Goal: Information Seeking & Learning: Find contact information

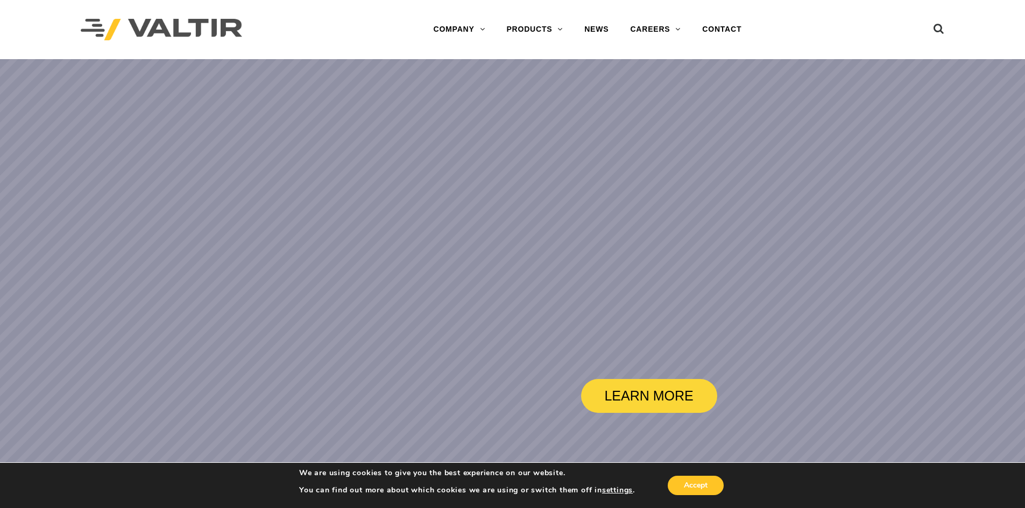
click at [860, 2] on div at bounding box center [897, 29] width 93 height 59
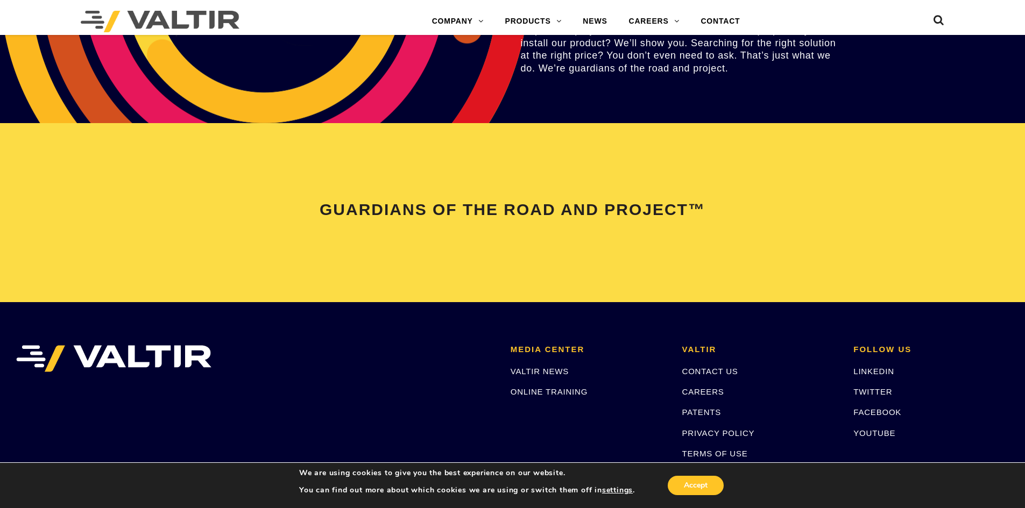
scroll to position [2260, 0]
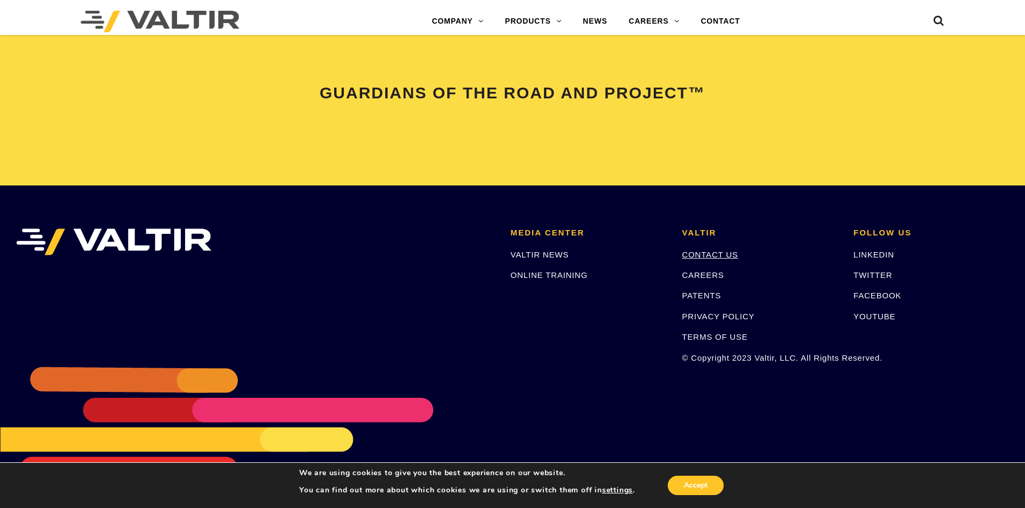
click at [717, 254] on link "CONTACT US" at bounding box center [710, 254] width 56 height 9
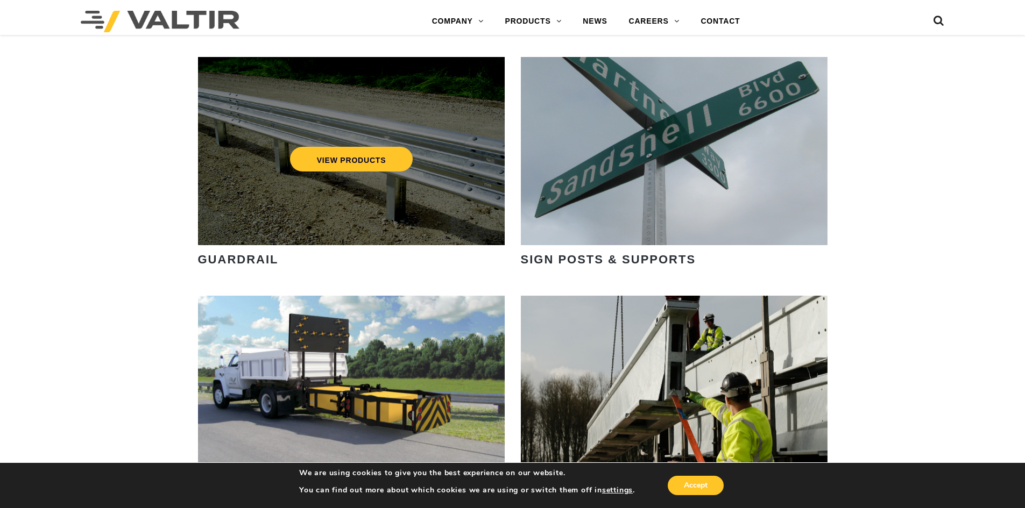
scroll to position [1453, 0]
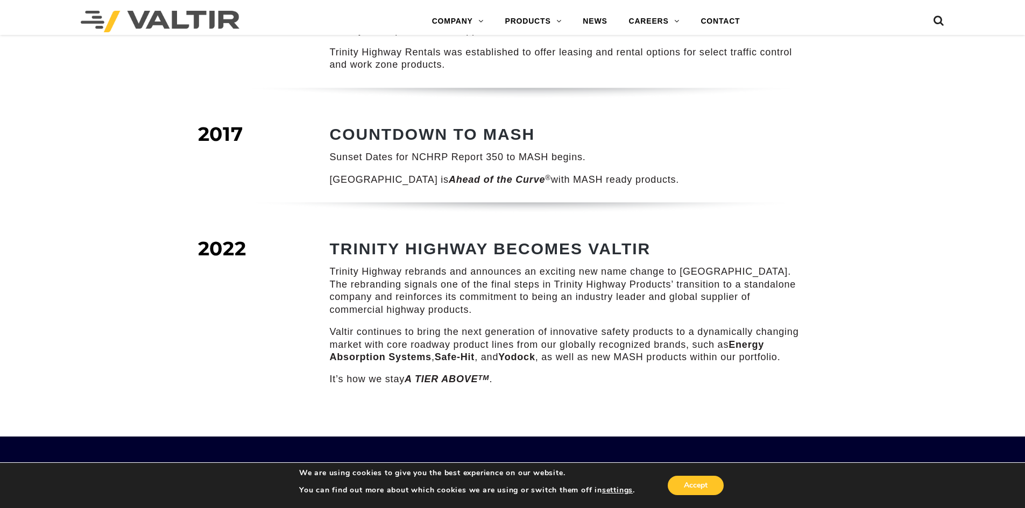
click at [668, 326] on p "Valtir continues to bring the next generation of innovative safety products to …" at bounding box center [568, 345] width 476 height 38
click at [661, 342] on p "Valtir continues to bring the next generation of innovative safety products to …" at bounding box center [568, 345] width 476 height 38
click at [658, 359] on div "TRINITY HIGHWAY BECOMES VALTIR Trinity Highway rebrands and announces an exciti…" at bounding box center [568, 313] width 476 height 146
click at [515, 326] on p "Valtir continues to bring the next generation of innovative safety products to …" at bounding box center [568, 345] width 476 height 38
click at [564, 329] on p "Valtir continues to bring the next generation of innovative safety products to …" at bounding box center [568, 345] width 476 height 38
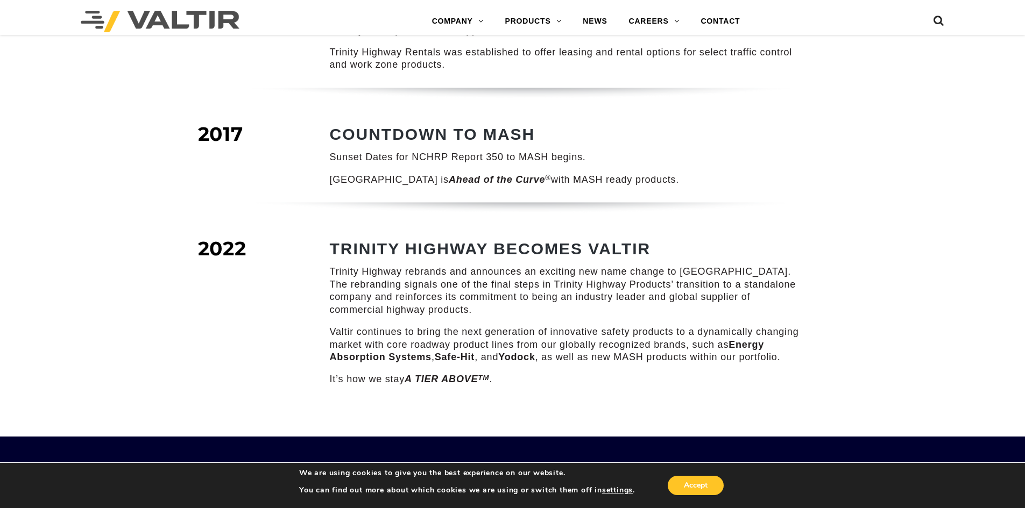
click at [580, 339] on p "Valtir continues to bring the next generation of innovative safety products to …" at bounding box center [568, 345] width 476 height 38
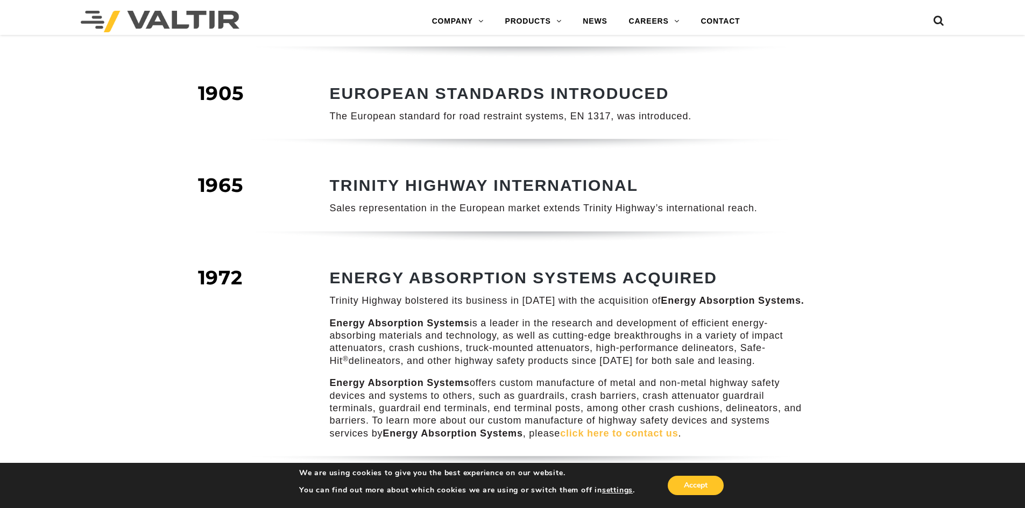
scroll to position [739, 0]
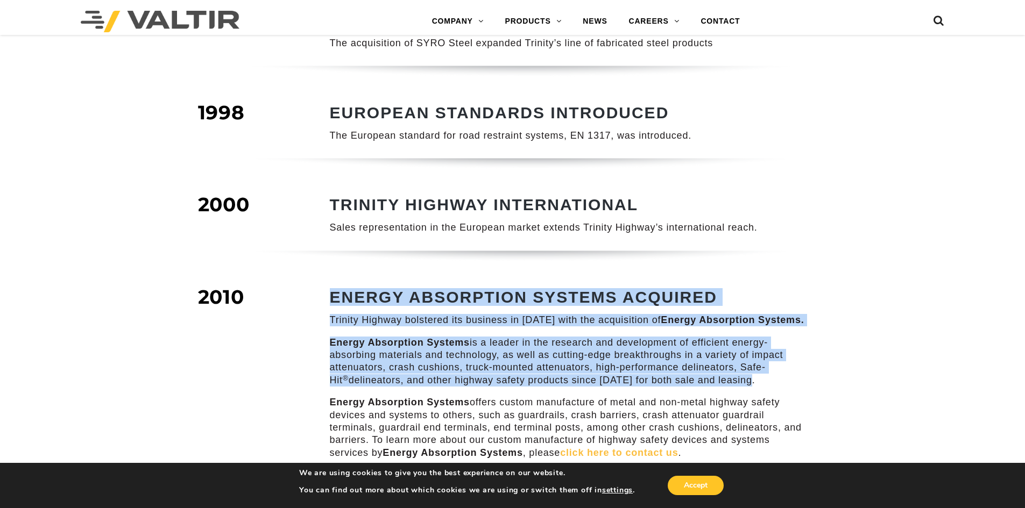
drag, startPoint x: 736, startPoint y: 366, endPoint x: 317, endPoint y: 285, distance: 425.9
click at [317, 288] on div "ENERGY ABSORPTION SYSTEMS ACQUIRED Trinity Highway bolstered its business in 20…" at bounding box center [556, 381] width 517 height 187
click at [430, 320] on div "ENERGY ABSORPTION SYSTEMS ACQUIRED Trinity Highway bolstered its business in 20…" at bounding box center [568, 373] width 476 height 171
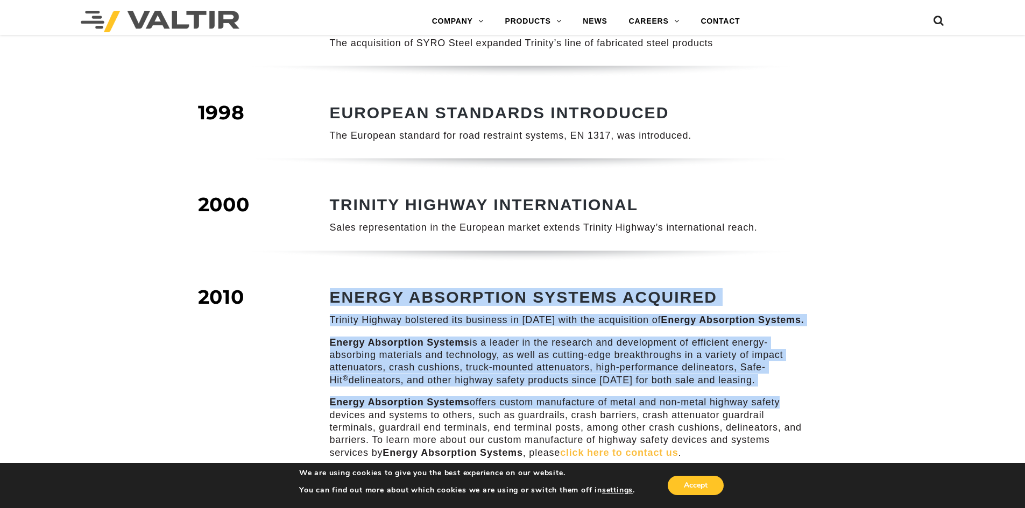
drag, startPoint x: 329, startPoint y: 286, endPoint x: 829, endPoint y: 378, distance: 508.7
click at [829, 378] on div "2010 ENERGY ABSORPTION SYSTEMS ACQUIRED Trinity Highway bolstered its business …" at bounding box center [513, 383] width 646 height 185
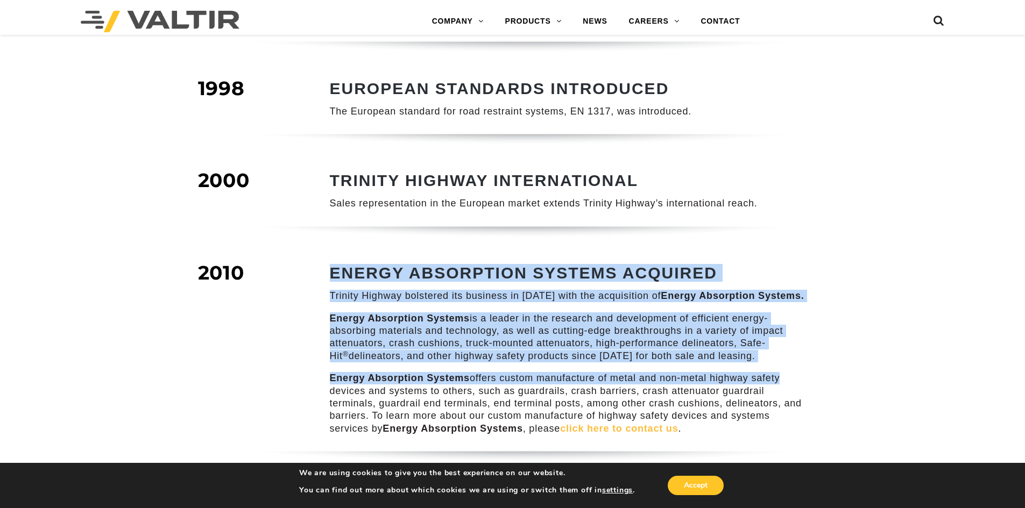
scroll to position [793, 0]
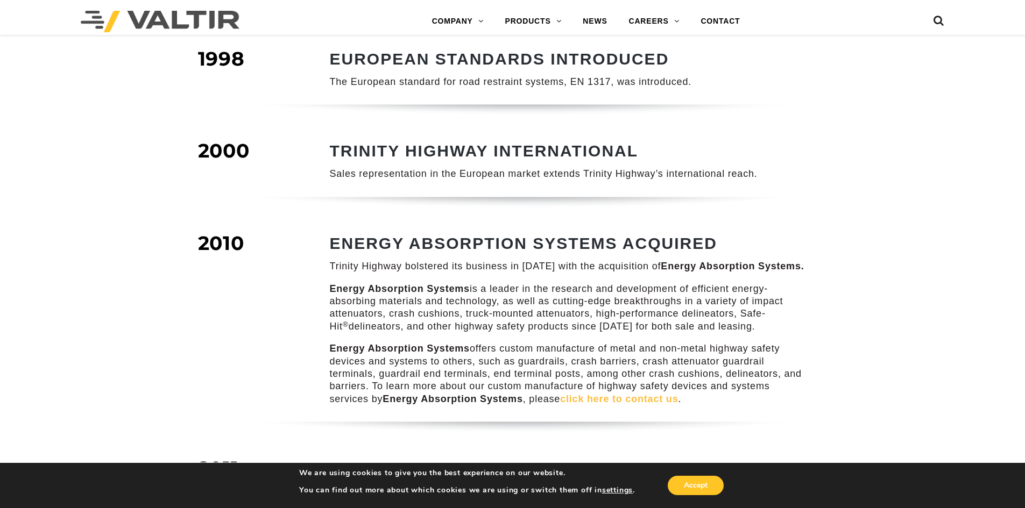
click at [845, 348] on div "COMPANY / TIMELINE 1973 TRINITY HIGHWAY FOUNDED It was the decade of the 1970s …" at bounding box center [512, 148] width 1025 height 1762
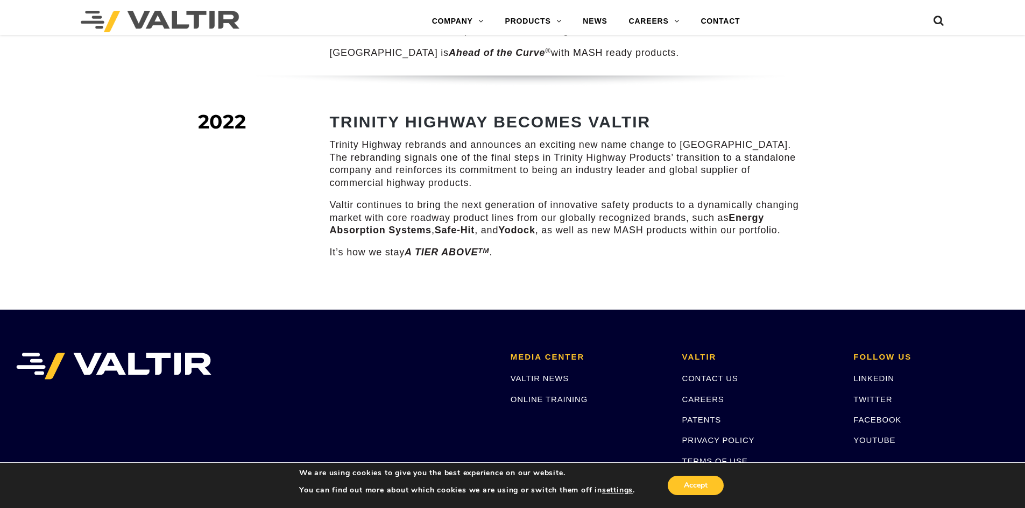
scroll to position [1408, 0]
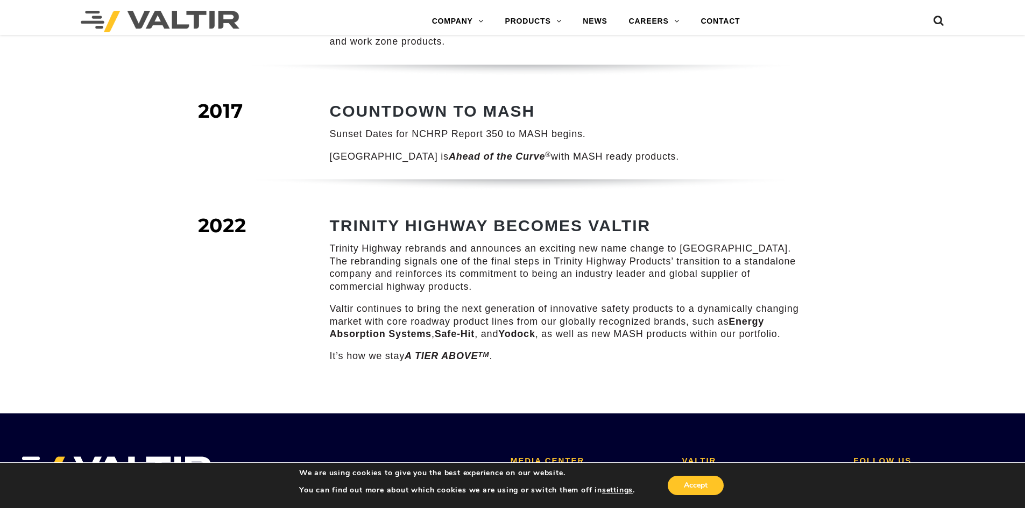
drag, startPoint x: 489, startPoint y: 307, endPoint x: 498, endPoint y: 307, distance: 8.6
click at [489, 307] on p "Valtir continues to bring the next generation of innovative safety products to …" at bounding box center [568, 322] width 476 height 38
click at [536, 305] on p "Valtir continues to bring the next generation of innovative safety products to …" at bounding box center [568, 322] width 476 height 38
click at [782, 179] on img at bounding box center [513, 191] width 630 height 24
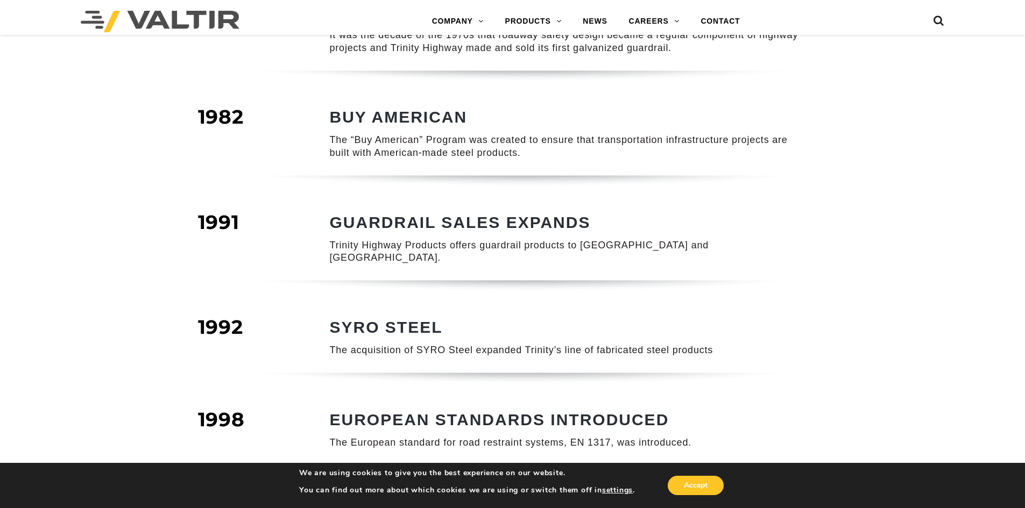
scroll to position [385, 0]
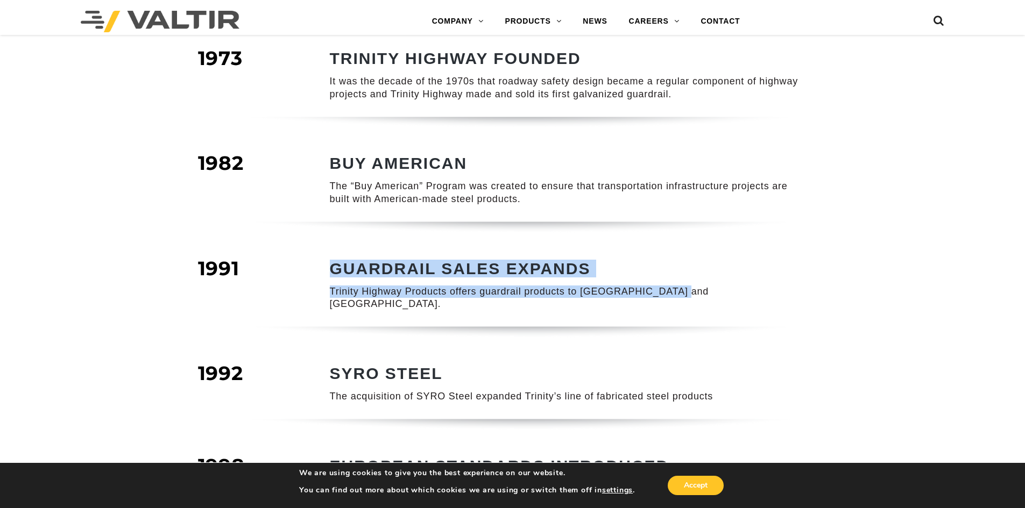
drag, startPoint x: 685, startPoint y: 289, endPoint x: 327, endPoint y: 266, distance: 359.1
click at [327, 266] on div "GUARDRAIL SALES EXPANDS Trinity Highway Products offers guardrail products to M…" at bounding box center [556, 293] width 517 height 67
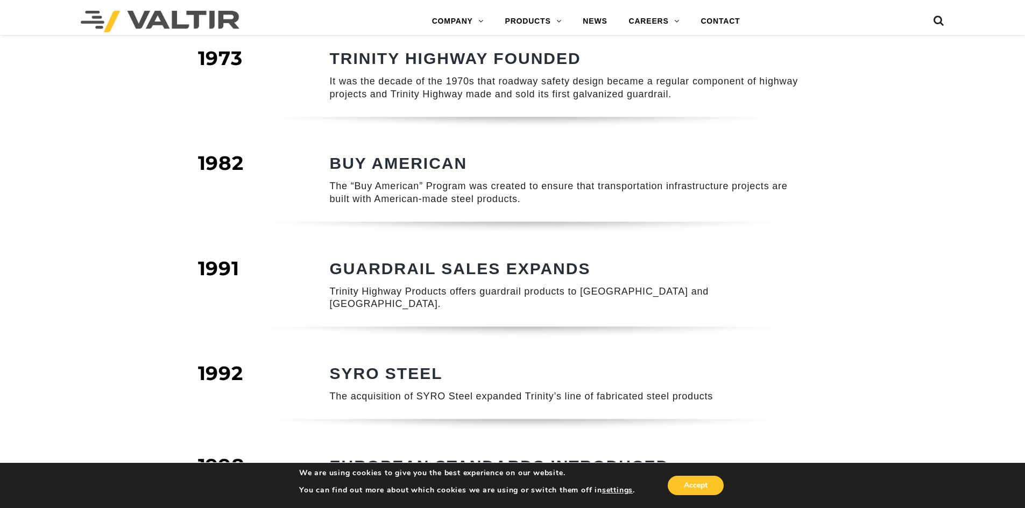
click at [724, 211] on div "BUY AMERICAN The “Buy American” Program was created to ensure that transportati…" at bounding box center [556, 187] width 517 height 67
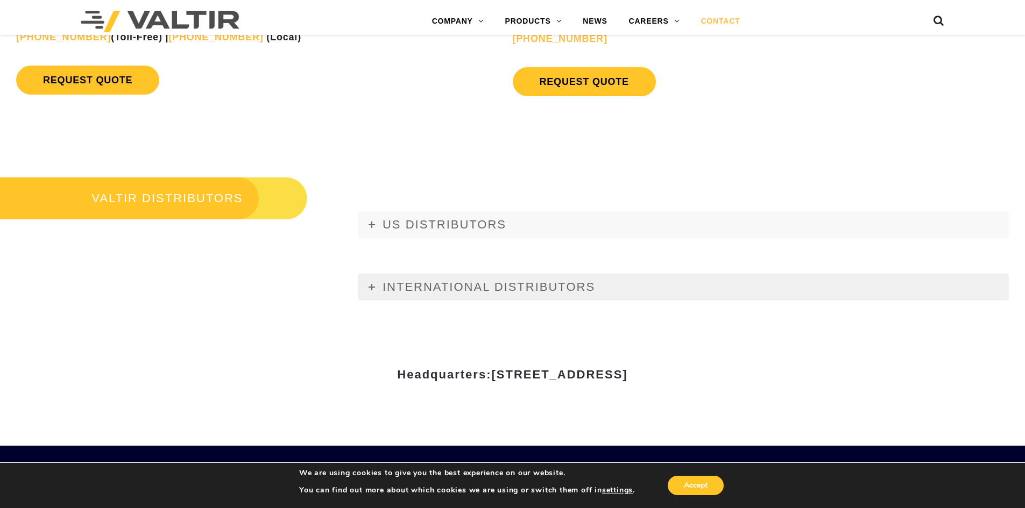
scroll to position [1291, 0]
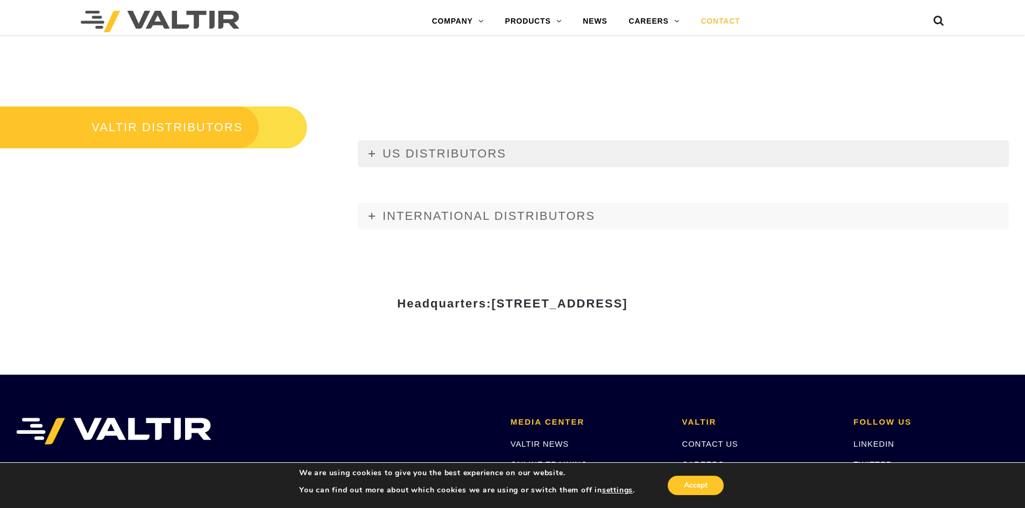
click at [397, 159] on span "US DISTRIBUTORS" at bounding box center [445, 153] width 124 height 13
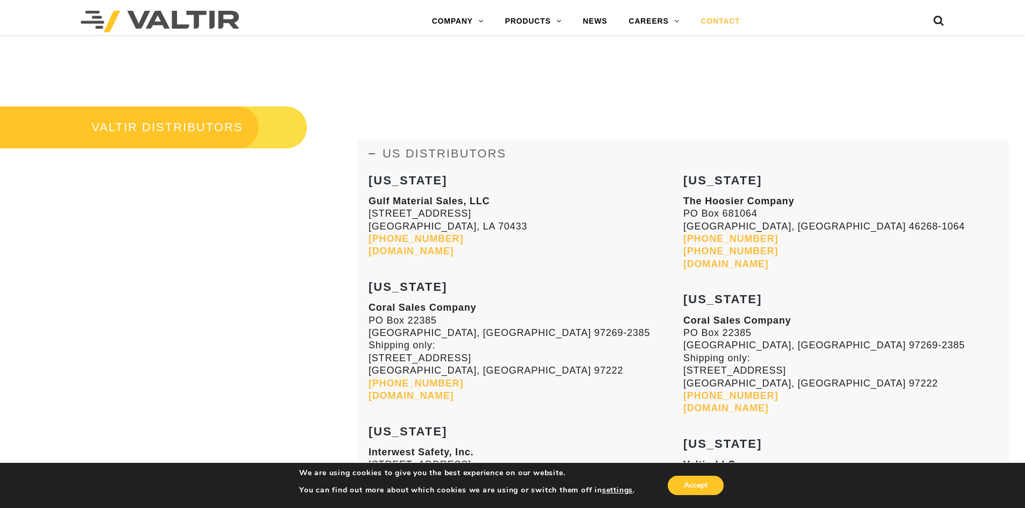
click at [414, 148] on span "US DISTRIBUTORS" at bounding box center [445, 153] width 124 height 13
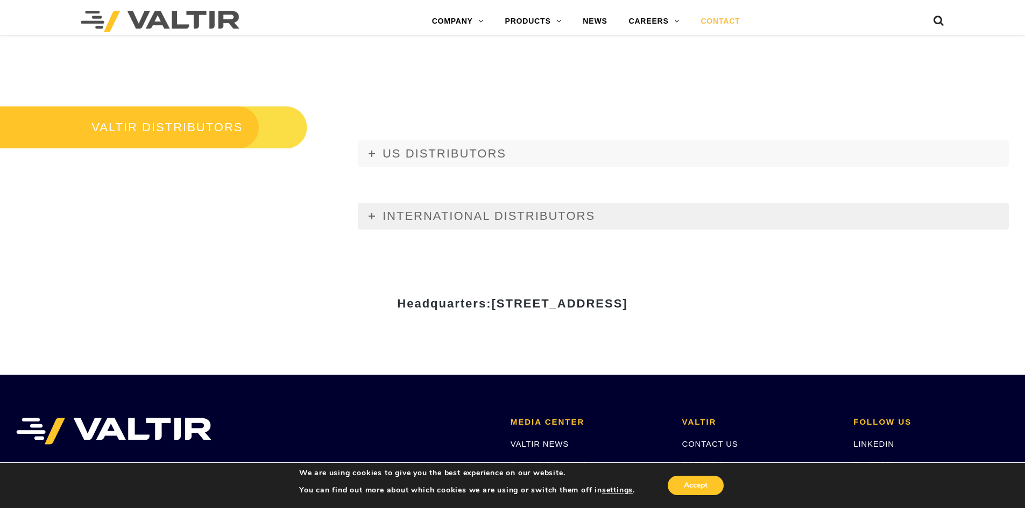
click at [433, 224] on link "INTERNATIONAL DISTRIBUTORS" at bounding box center [683, 216] width 651 height 27
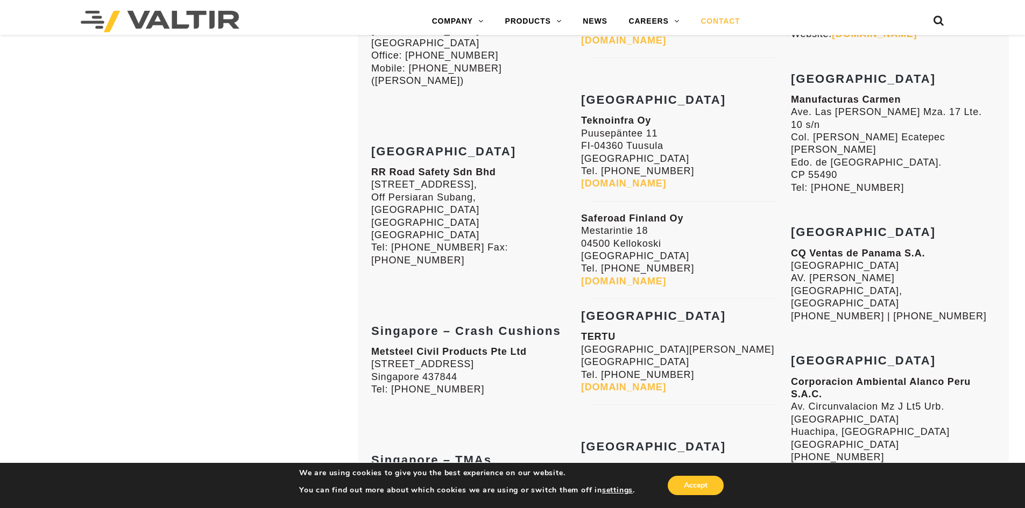
scroll to position [2274, 0]
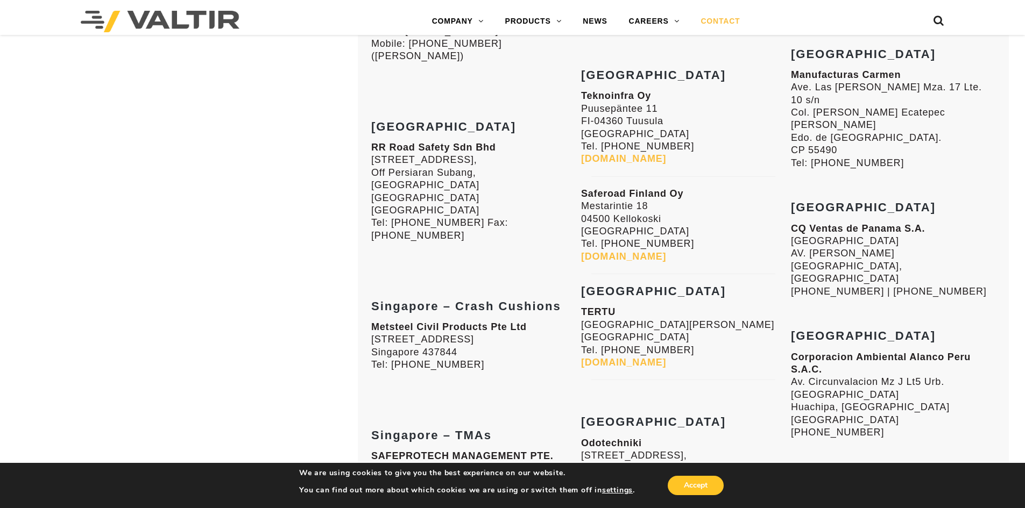
click at [472, 321] on p "Metsteel Civil Products Pte Ltd 865 Mountbatten Road, #06-11 Singapore 437844 T…" at bounding box center [473, 346] width 204 height 51
click at [462, 321] on p "Metsteel Civil Products Pte Ltd 865 Mountbatten Road, #06-11 Singapore 437844 T…" at bounding box center [473, 346] width 204 height 51
click at [453, 321] on p "Metsteel Civil Products Pte Ltd 865 Mountbatten Road, #06-11 Singapore 437844 T…" at bounding box center [473, 346] width 204 height 51
click at [463, 321] on p "Metsteel Civil Products Pte Ltd 865 Mountbatten Road, #06-11 Singapore 437844 T…" at bounding box center [473, 346] width 204 height 51
click at [453, 322] on strong "Metsteel Civil Products Pte Ltd" at bounding box center [449, 327] width 156 height 11
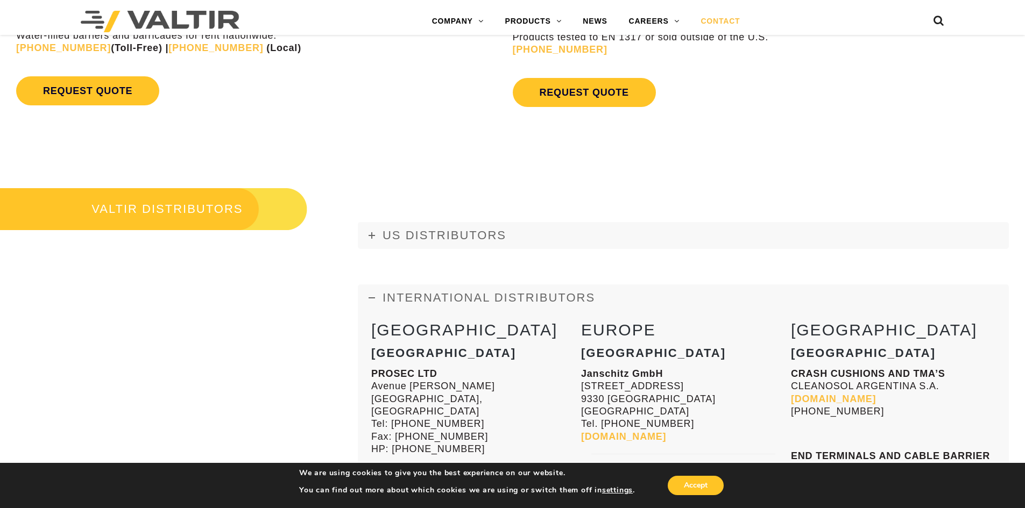
scroll to position [1198, 0]
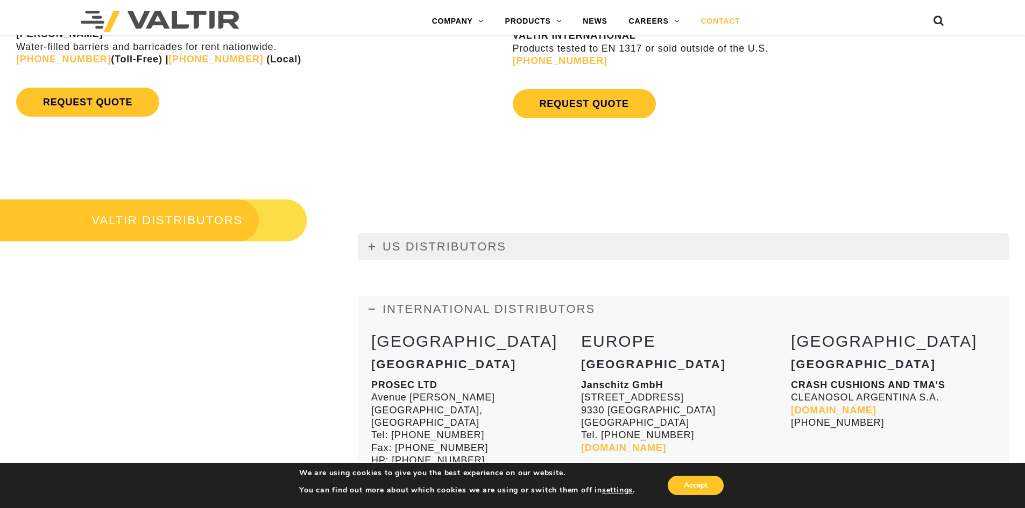
click at [442, 248] on span "US DISTRIBUTORS" at bounding box center [445, 246] width 124 height 13
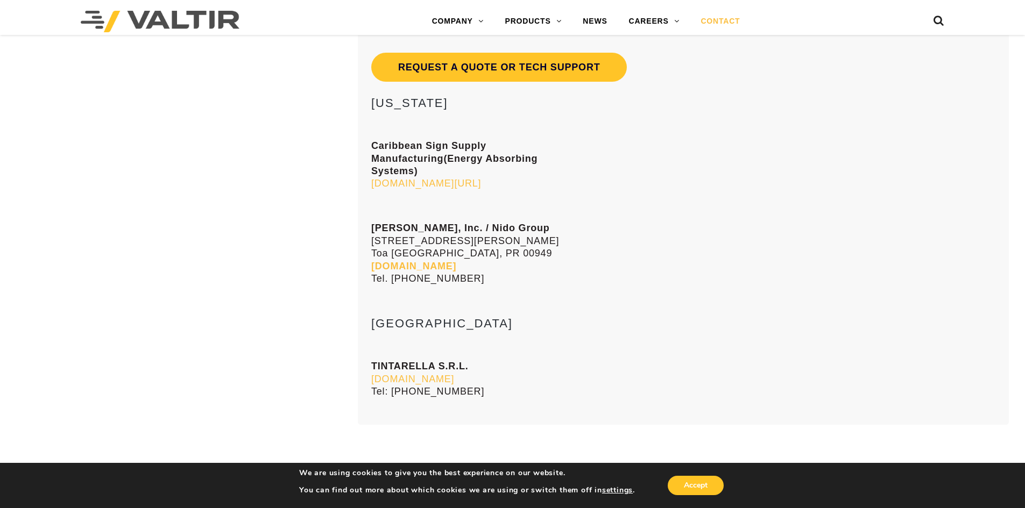
scroll to position [8516, 0]
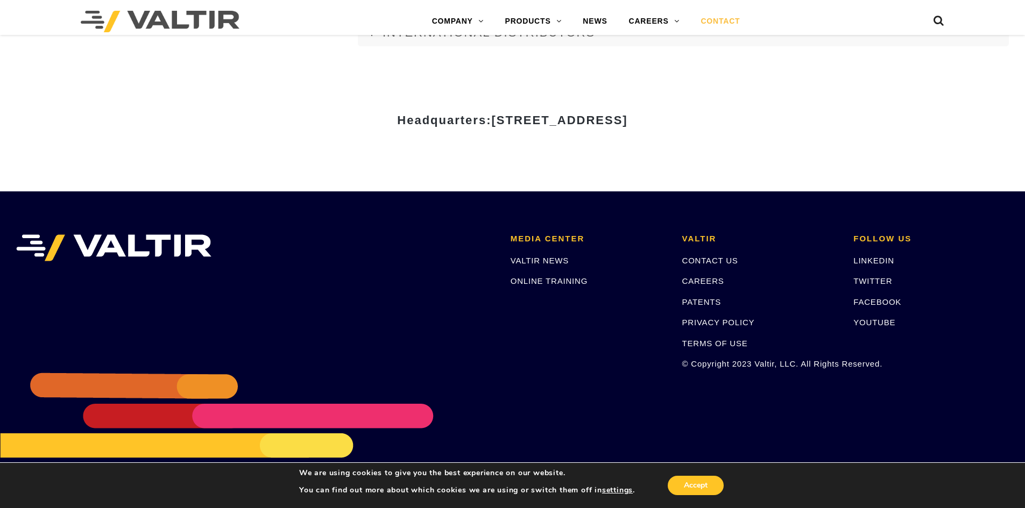
scroll to position [1481, 0]
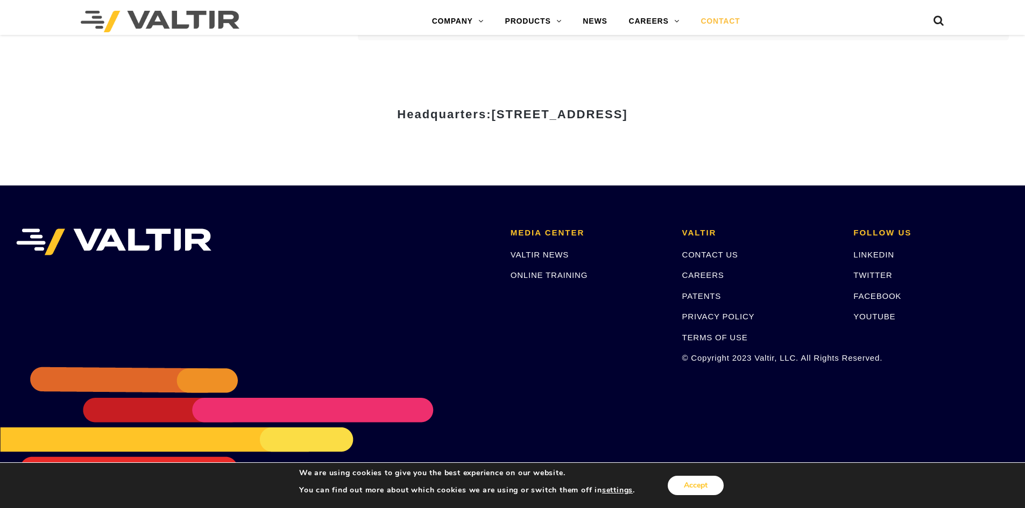
click at [689, 484] on button "Accept" at bounding box center [696, 485] width 56 height 19
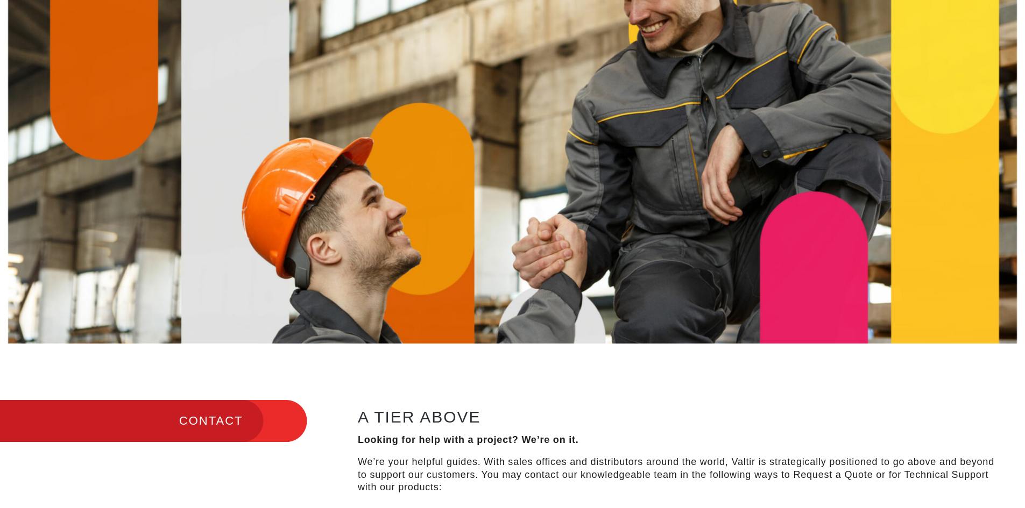
scroll to position [0, 0]
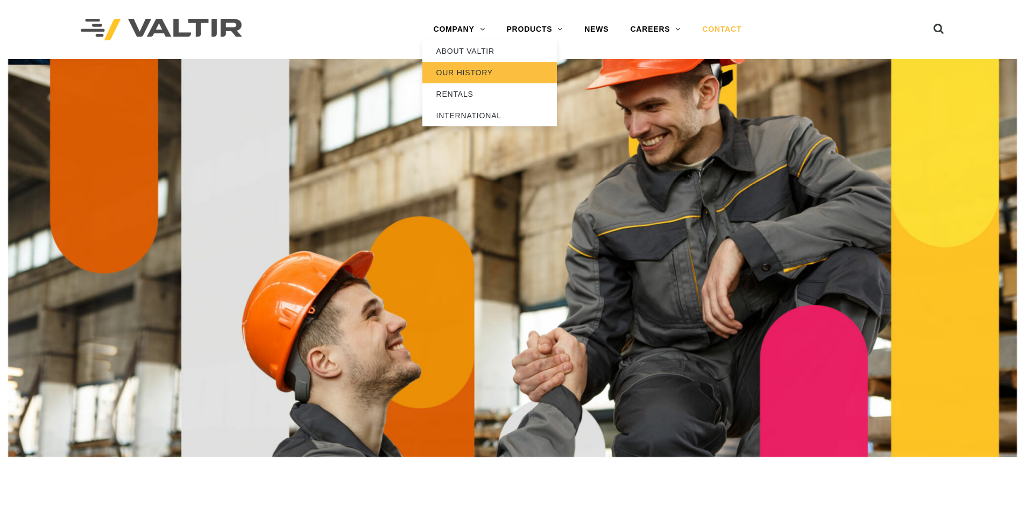
click at [482, 70] on link "OUR HISTORY" at bounding box center [489, 73] width 135 height 22
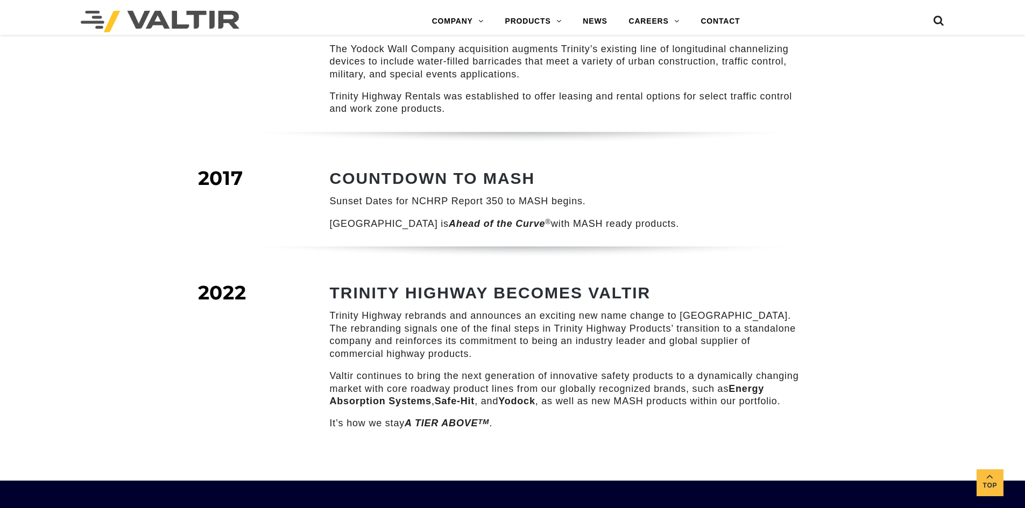
scroll to position [1399, 0]
